Goal: Task Accomplishment & Management: Use online tool/utility

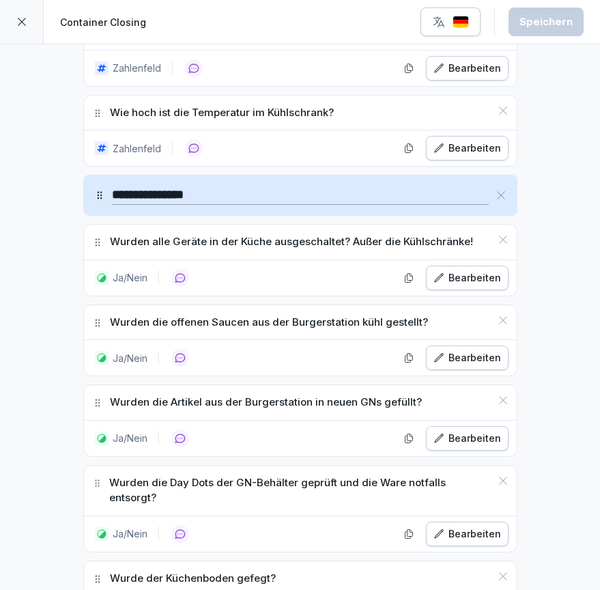
scroll to position [705, 0]
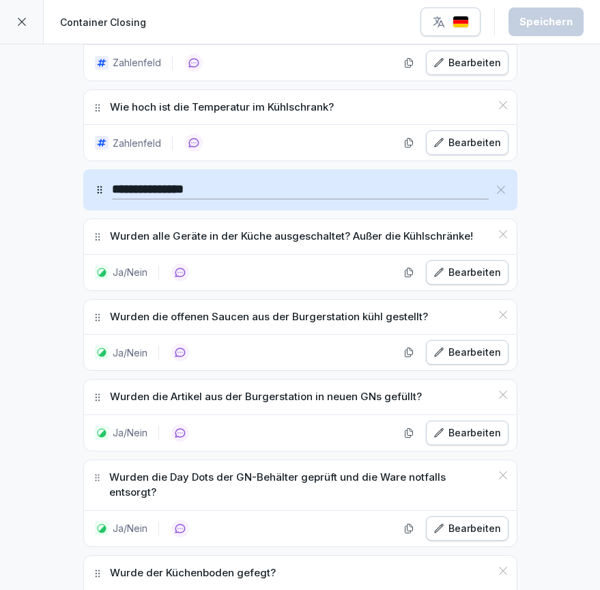
click at [448, 280] on button "Bearbeiten" at bounding box center [467, 272] width 83 height 25
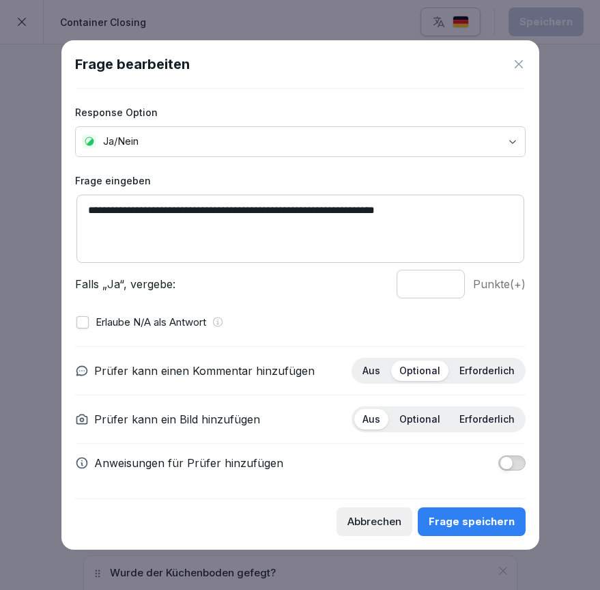
click at [520, 71] on icon at bounding box center [519, 64] width 14 height 14
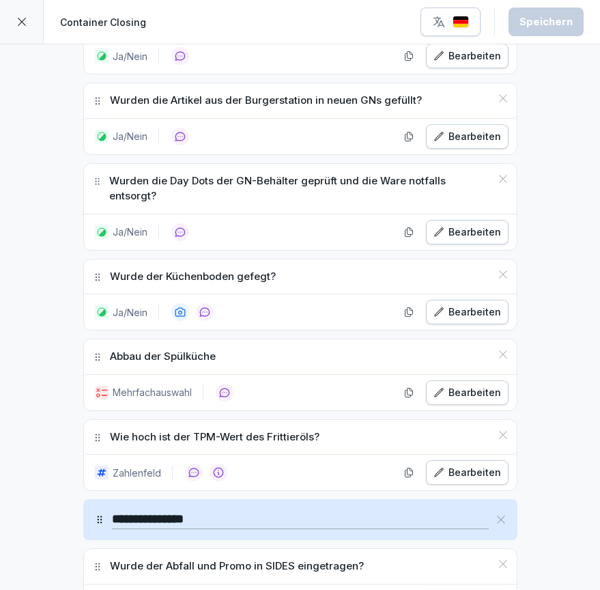
scroll to position [1003, 0]
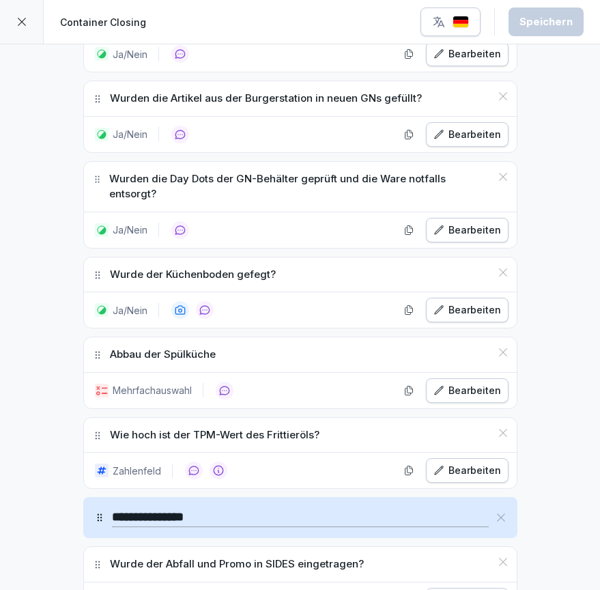
click at [455, 383] on div "Bearbeiten" at bounding box center [468, 390] width 68 height 15
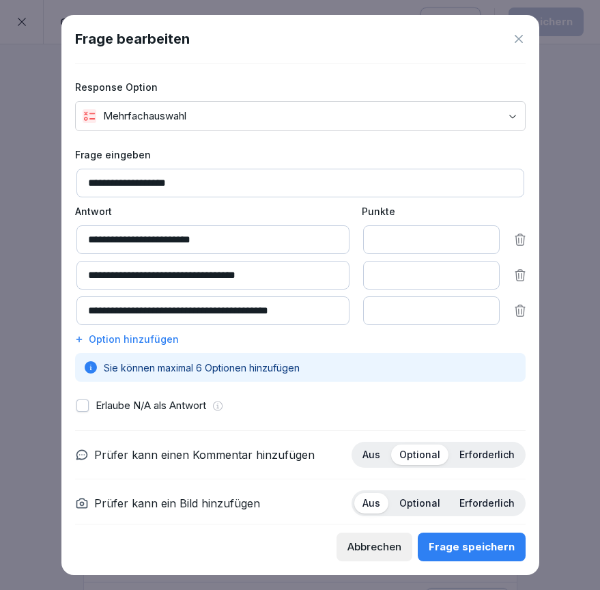
click at [588, 257] on div at bounding box center [300, 295] width 600 height 590
click at [516, 39] on icon at bounding box center [519, 39] width 14 height 14
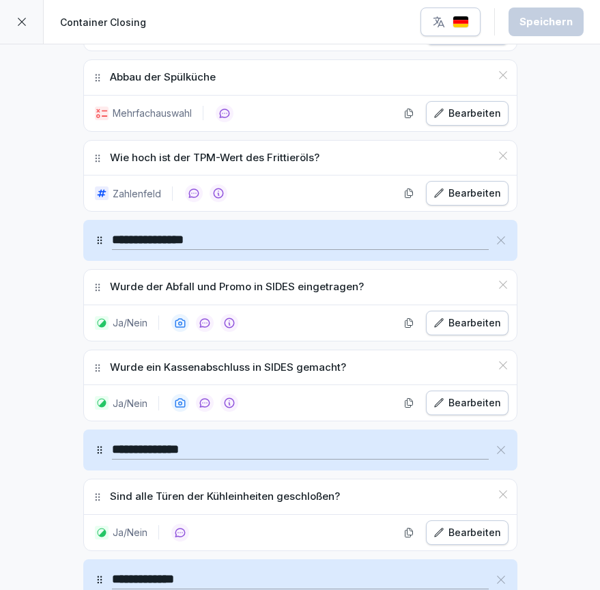
scroll to position [1281, 0]
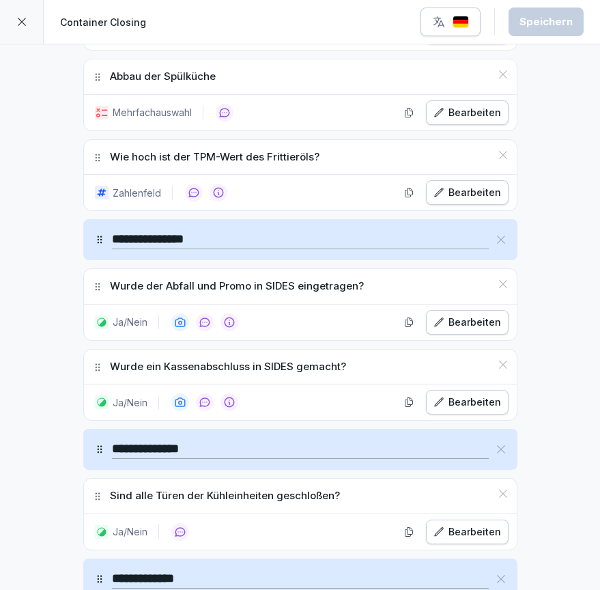
click at [466, 315] on div "Bearbeiten" at bounding box center [468, 322] width 68 height 15
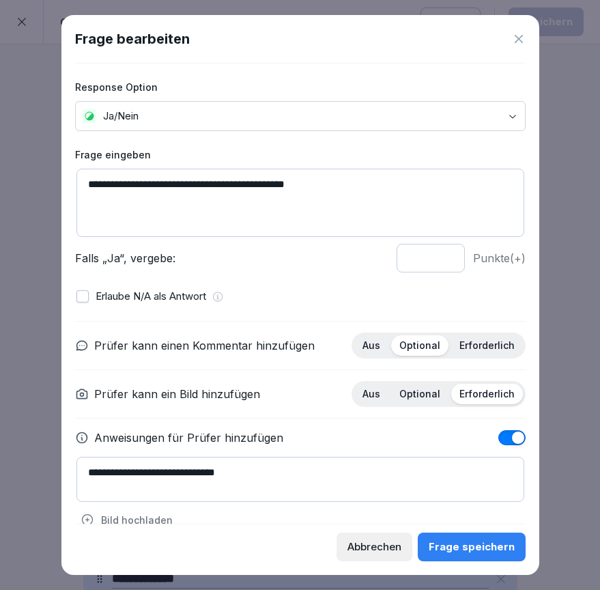
click at [517, 43] on icon at bounding box center [519, 39] width 14 height 14
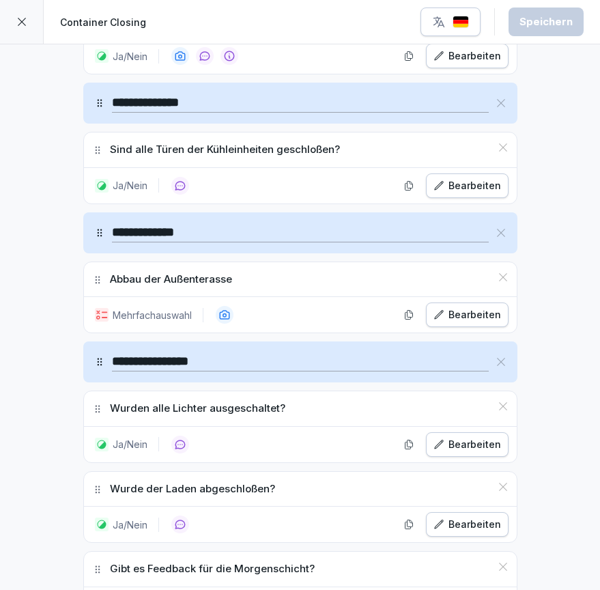
scroll to position [1637, 0]
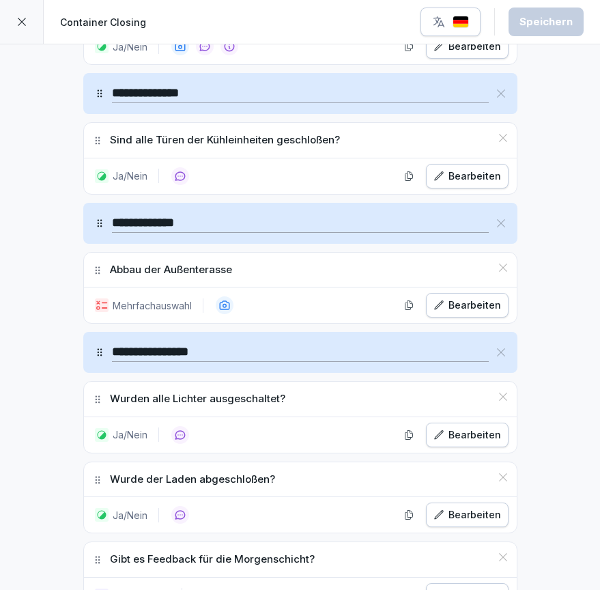
click at [469, 298] on div "Bearbeiten" at bounding box center [468, 305] width 68 height 15
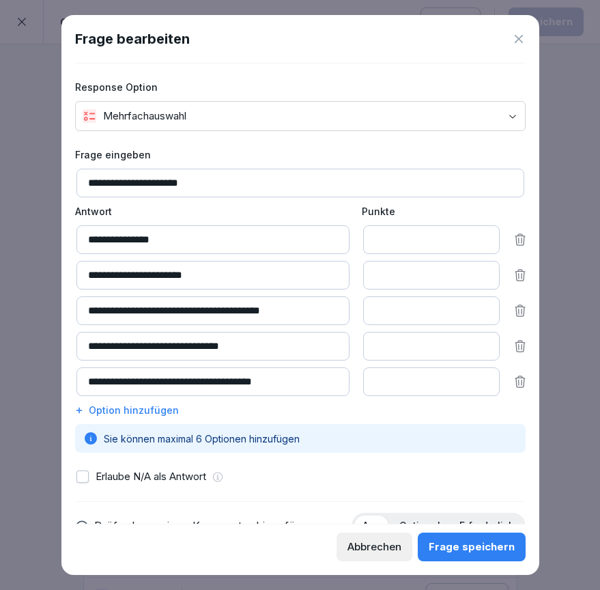
click at [515, 36] on icon at bounding box center [519, 39] width 8 height 8
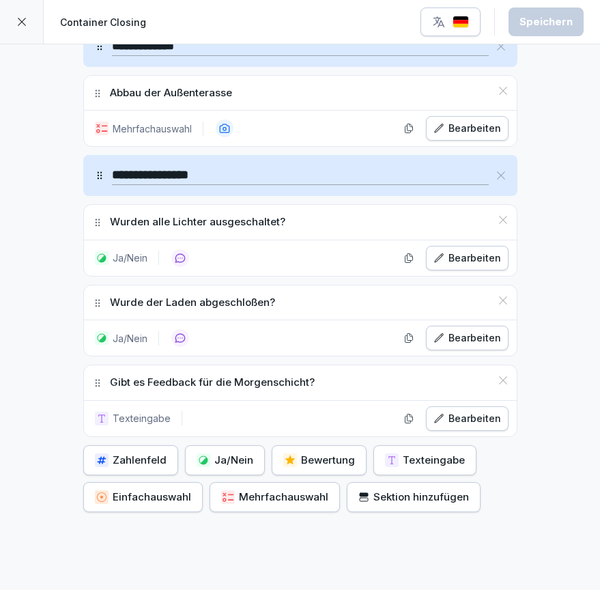
scroll to position [1814, 0]
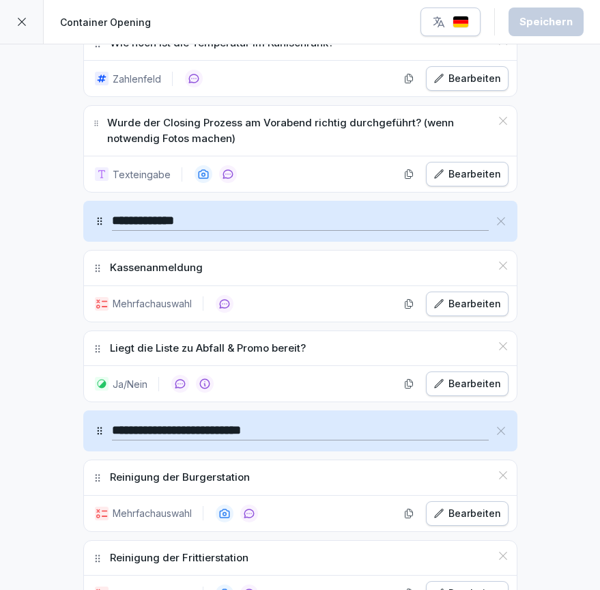
scroll to position [769, 0]
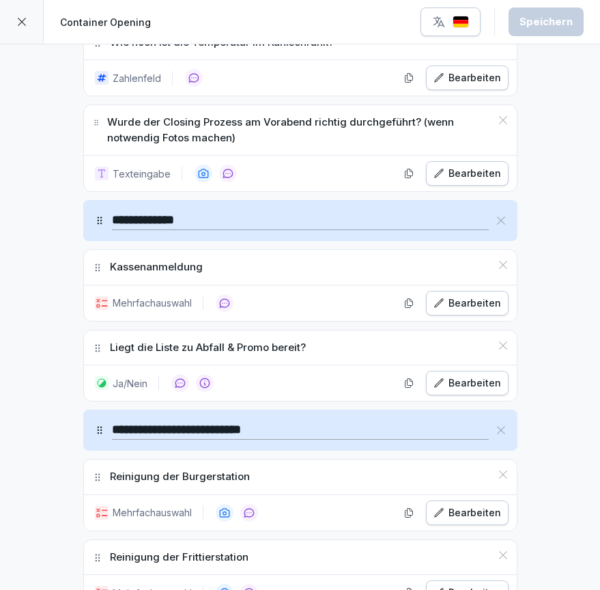
click at [456, 305] on div "Bearbeiten" at bounding box center [468, 303] width 68 height 15
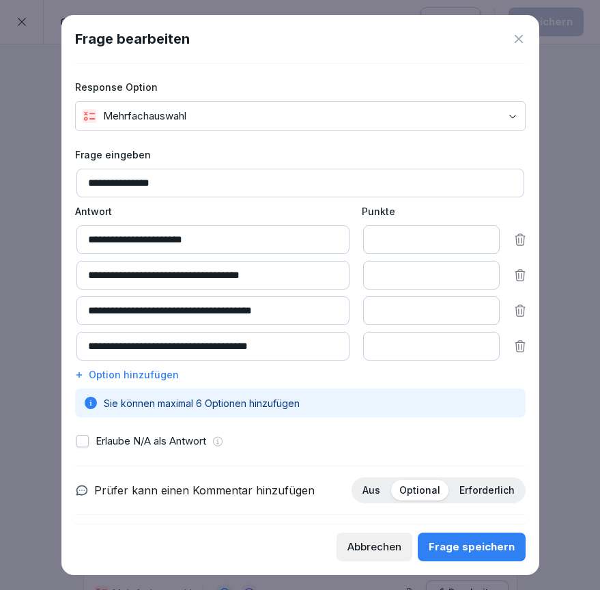
click at [519, 42] on icon at bounding box center [519, 39] width 14 height 14
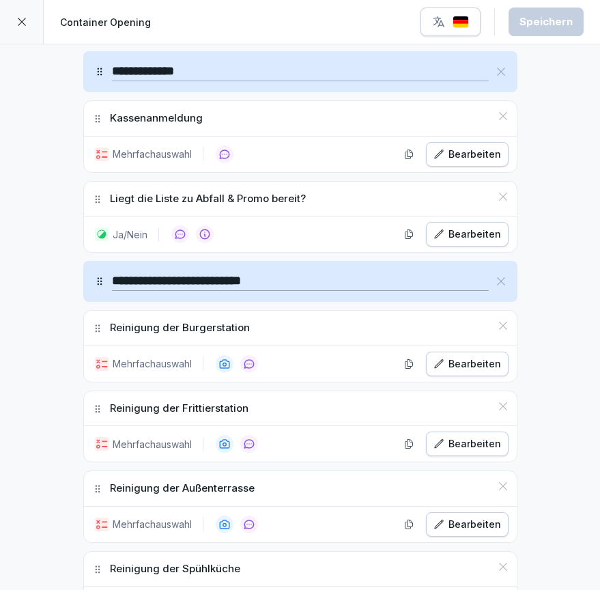
scroll to position [920, 0]
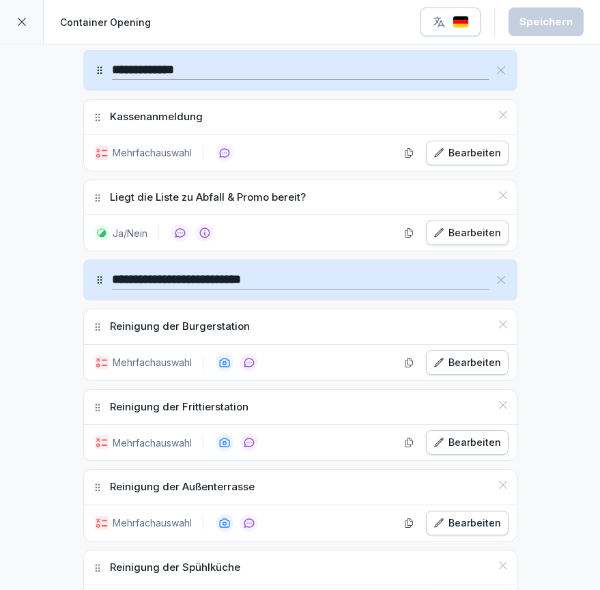
click at [468, 356] on div "Bearbeiten" at bounding box center [468, 362] width 68 height 15
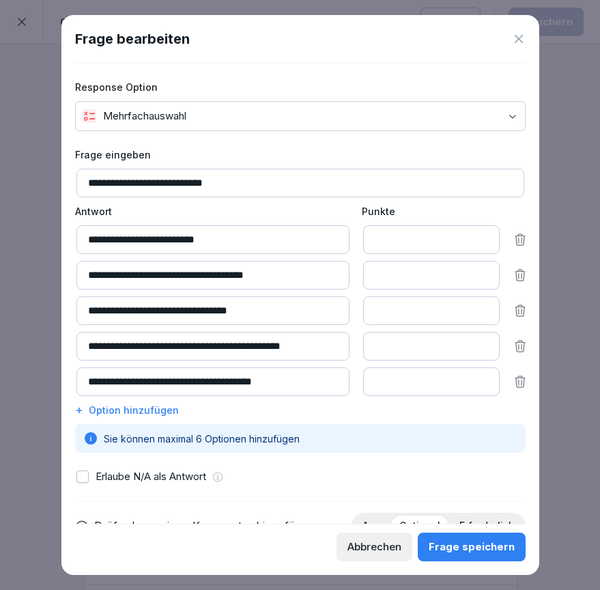
click at [518, 39] on icon at bounding box center [519, 39] width 8 height 8
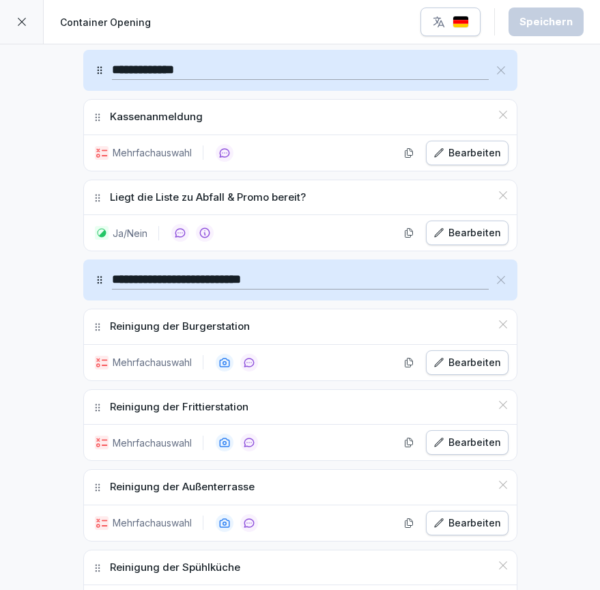
click at [470, 440] on div "Bearbeiten" at bounding box center [468, 442] width 68 height 15
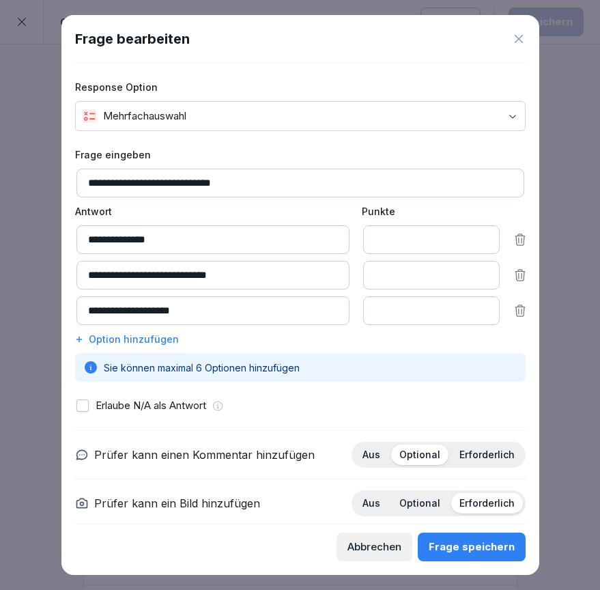
click at [517, 39] on icon at bounding box center [519, 39] width 14 height 14
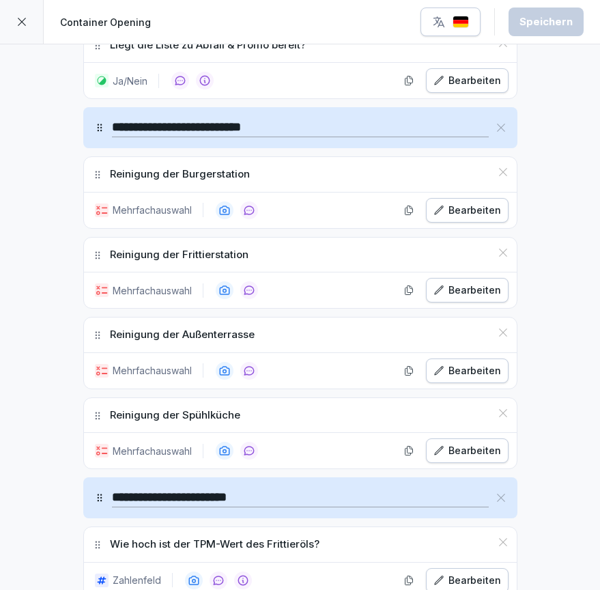
scroll to position [1077, 0]
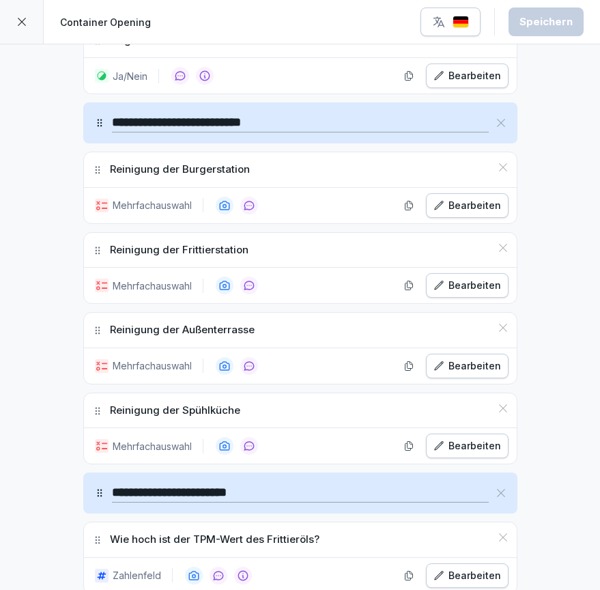
click at [462, 371] on button "Bearbeiten" at bounding box center [467, 366] width 83 height 25
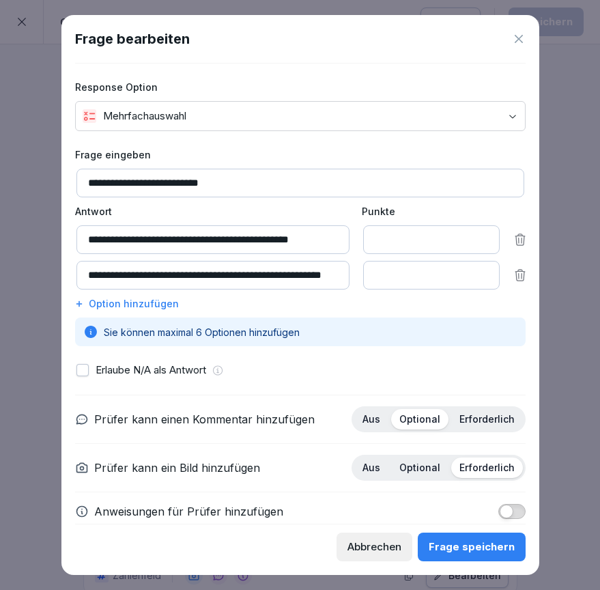
click at [520, 37] on icon at bounding box center [519, 39] width 8 height 8
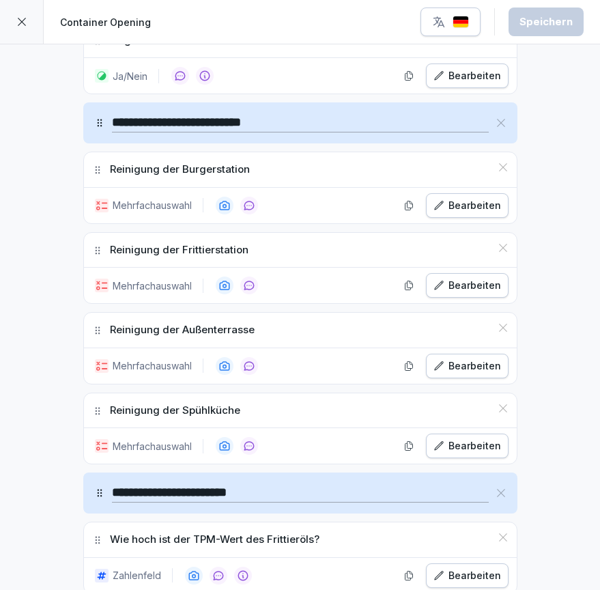
click at [465, 441] on div "Bearbeiten" at bounding box center [468, 445] width 68 height 15
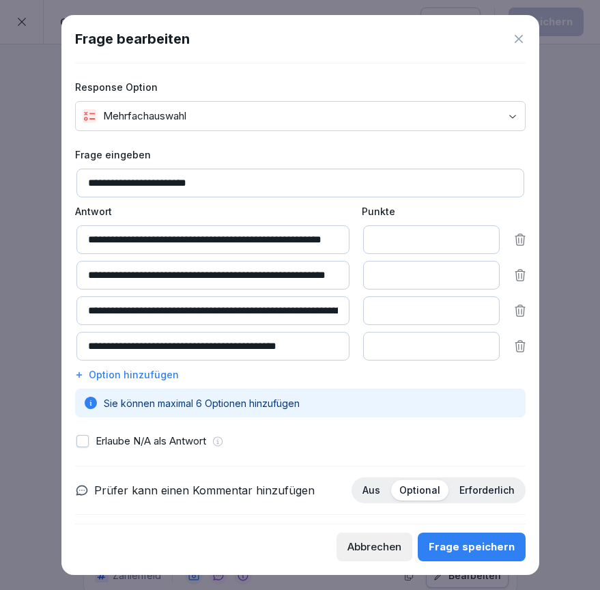
click at [184, 183] on input "**********" at bounding box center [300, 183] width 448 height 29
type input "**********"
click at [479, 548] on div "Frage speichern" at bounding box center [472, 546] width 86 height 15
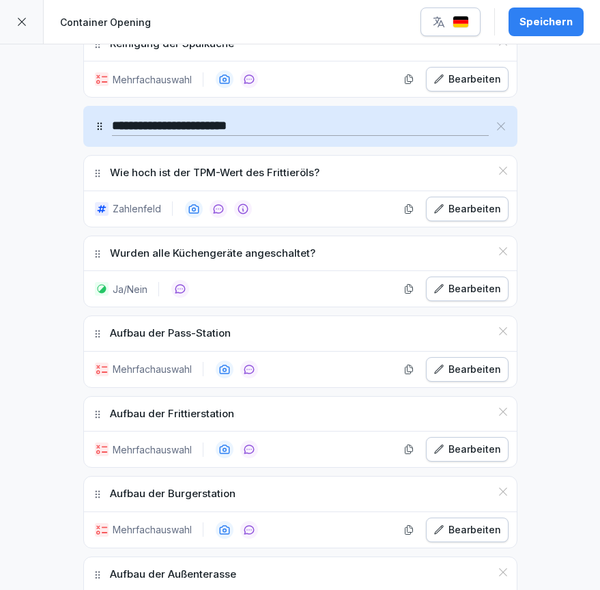
scroll to position [1444, 0]
click at [478, 362] on div "Bearbeiten" at bounding box center [468, 368] width 68 height 15
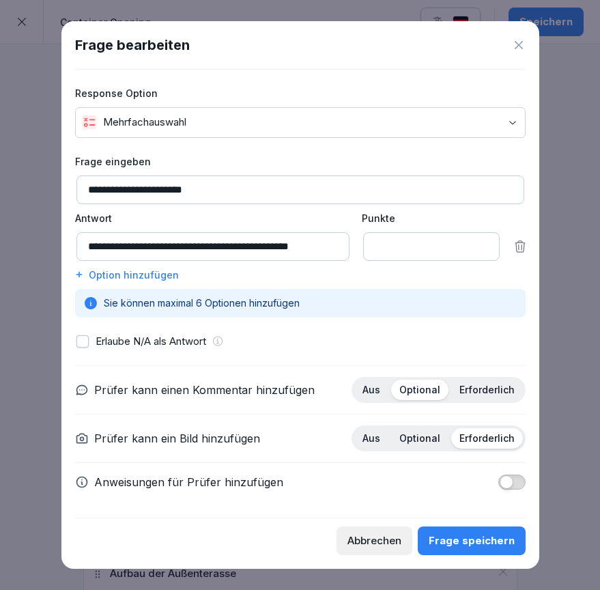
click at [515, 43] on icon at bounding box center [519, 45] width 8 height 8
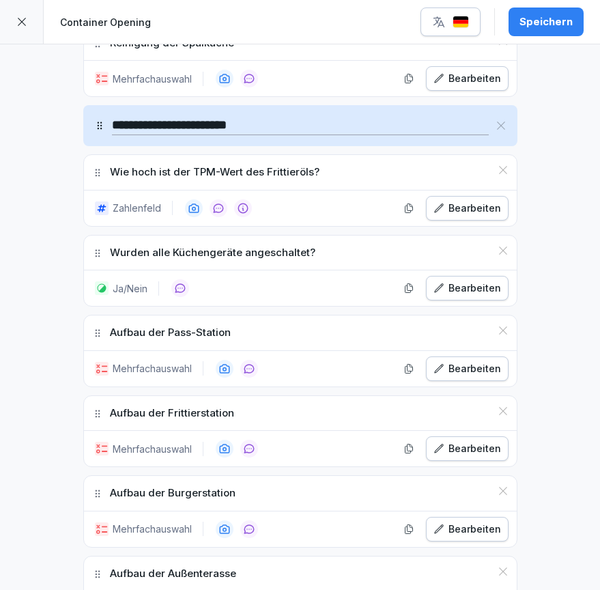
click at [475, 441] on div "Bearbeiten" at bounding box center [468, 448] width 68 height 15
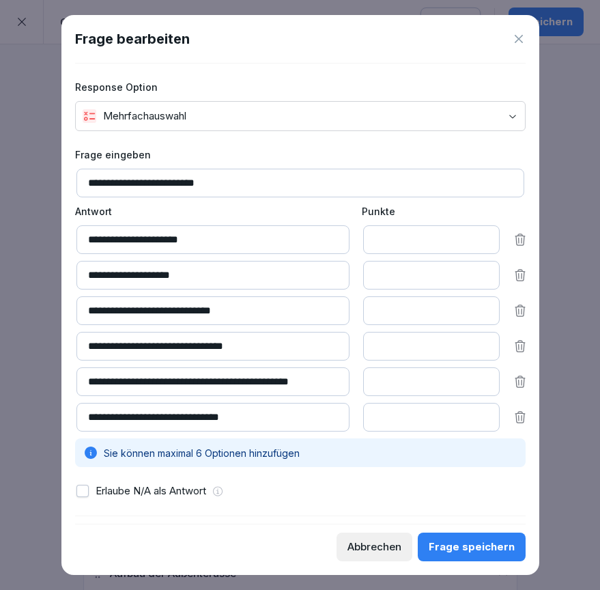
click at [520, 38] on icon at bounding box center [519, 39] width 14 height 14
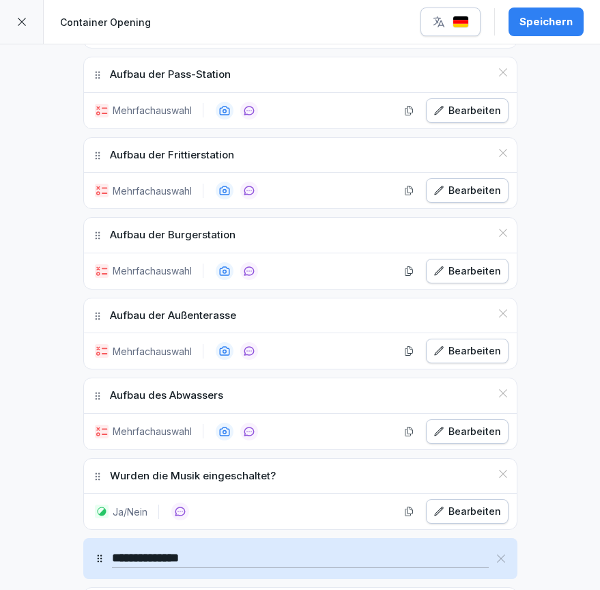
scroll to position [1736, 0]
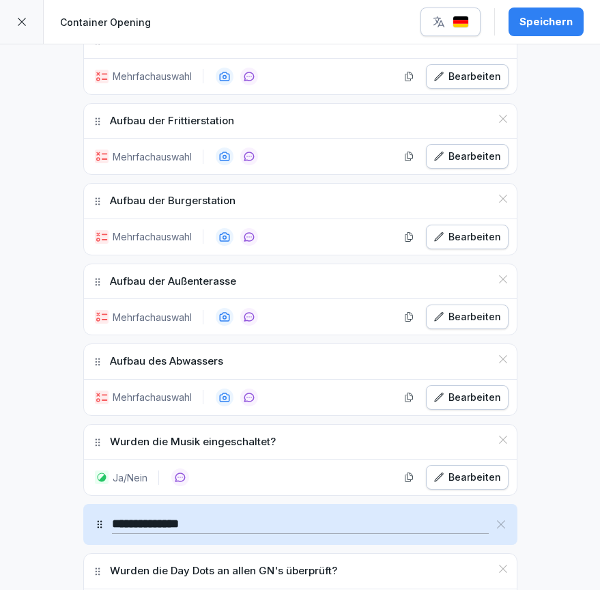
click at [458, 231] on div "Bearbeiten" at bounding box center [468, 236] width 68 height 15
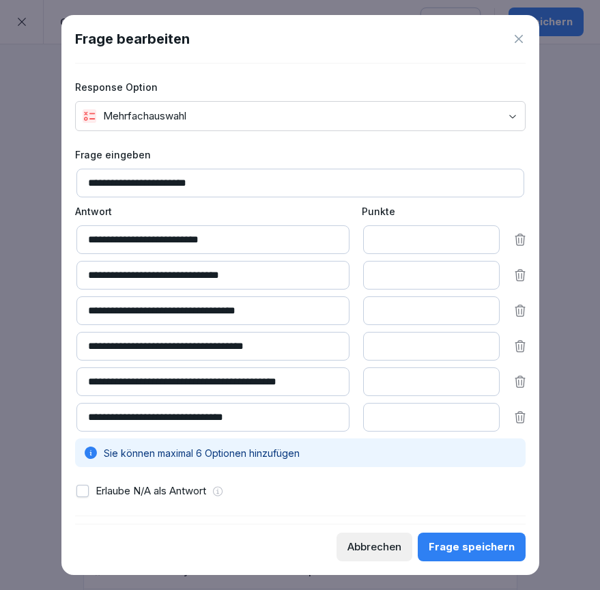
click at [518, 38] on icon at bounding box center [519, 39] width 8 height 8
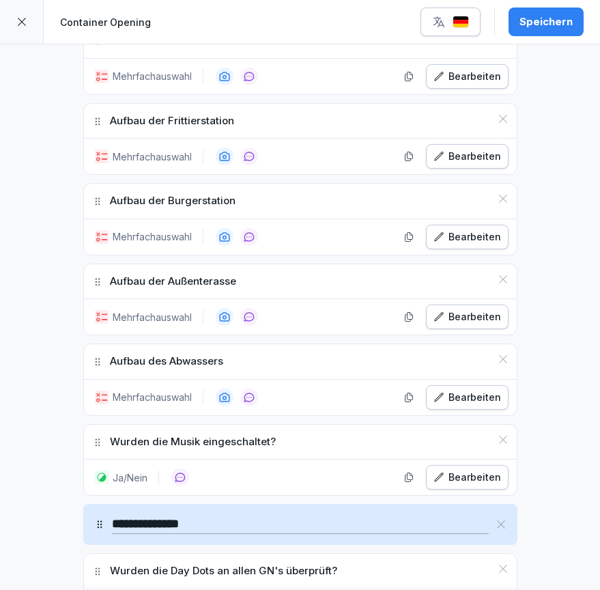
click at [476, 390] on div "Bearbeiten" at bounding box center [468, 397] width 68 height 15
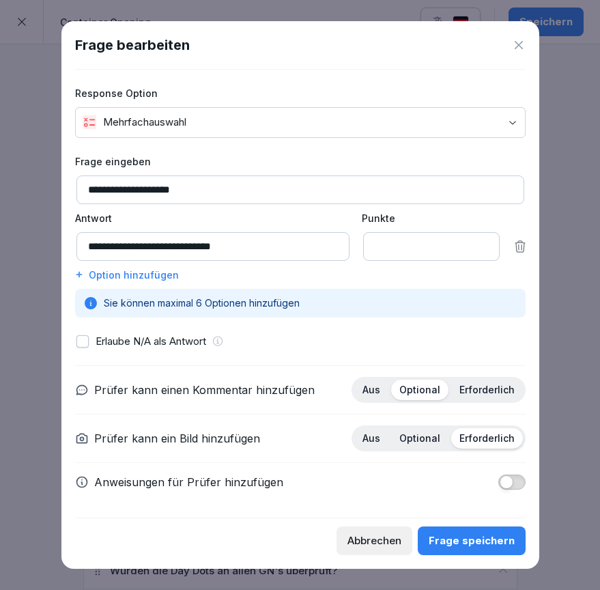
click at [519, 44] on icon at bounding box center [519, 45] width 8 height 8
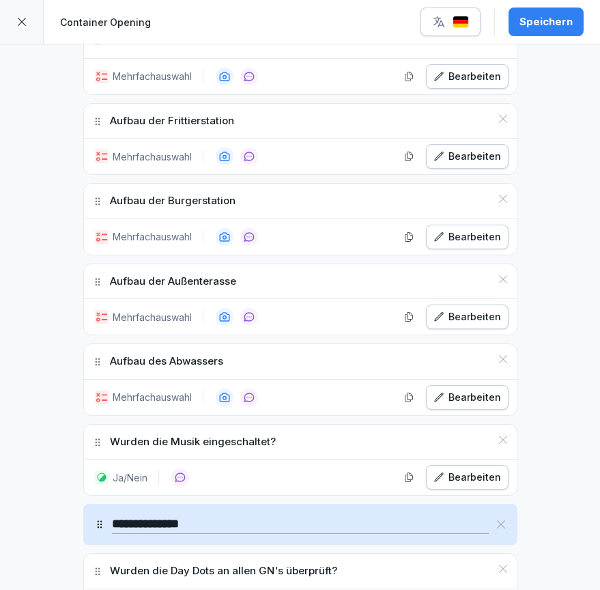
click at [465, 470] on div "Bearbeiten" at bounding box center [468, 477] width 68 height 15
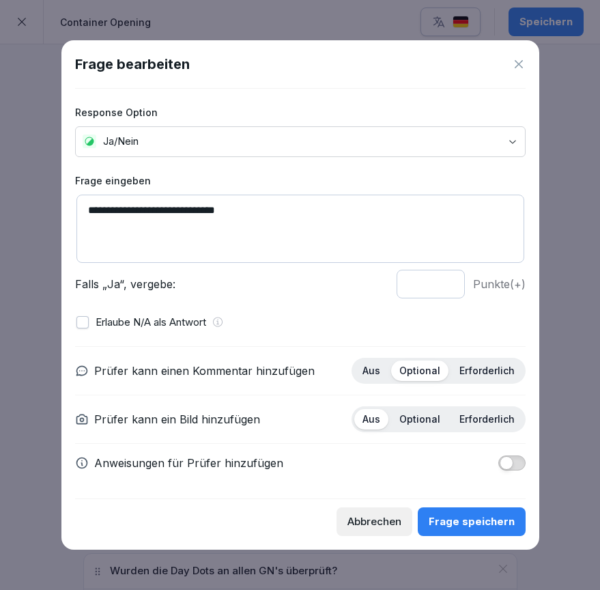
click at [515, 65] on icon at bounding box center [519, 64] width 14 height 14
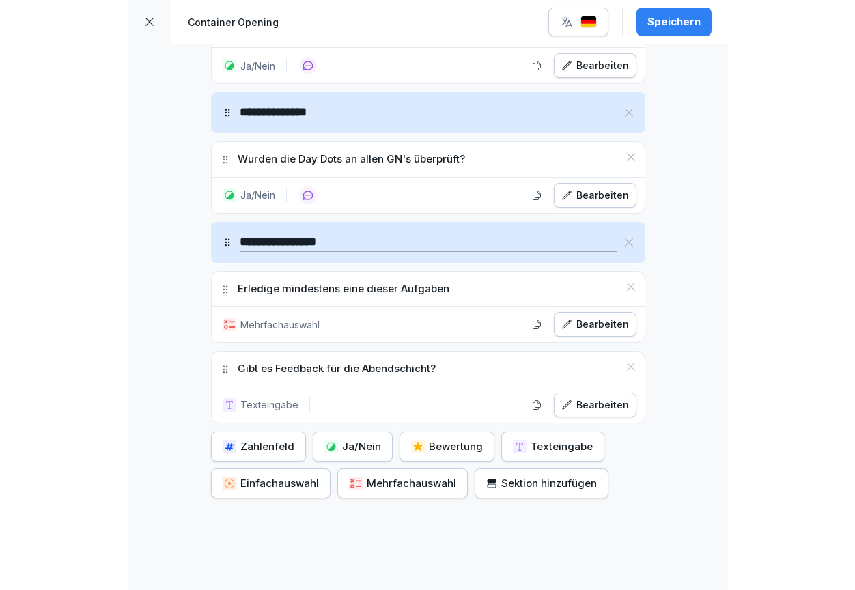
scroll to position [2149, 0]
